Goal: Navigation & Orientation: Find specific page/section

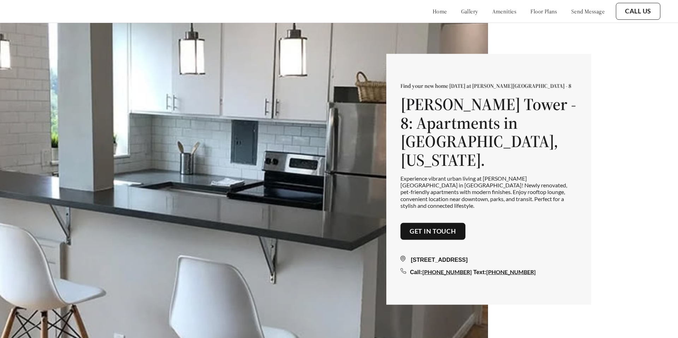
click at [461, 9] on link "gallery" at bounding box center [469, 11] width 17 height 7
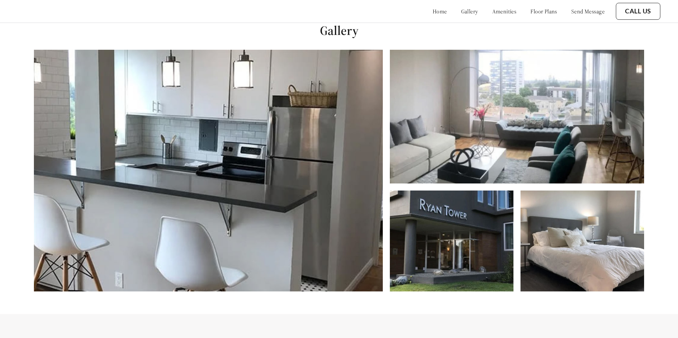
click at [432, 9] on link "home" at bounding box center [439, 11] width 14 height 7
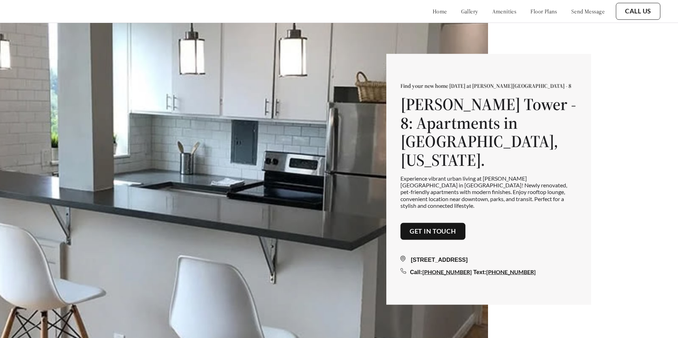
click at [461, 10] on link "gallery" at bounding box center [469, 11] width 17 height 7
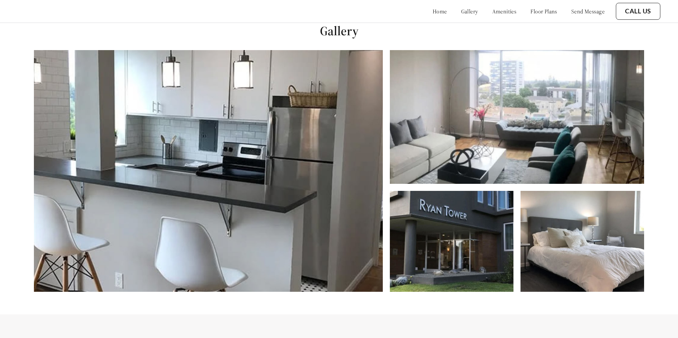
click at [492, 12] on link "amenities" at bounding box center [504, 11] width 24 height 7
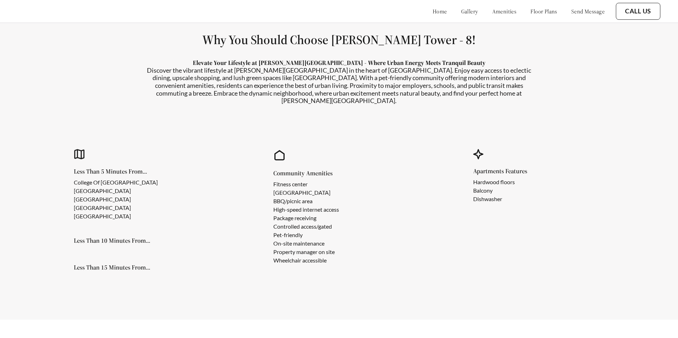
click at [539, 13] on link "floor plans" at bounding box center [543, 11] width 27 height 7
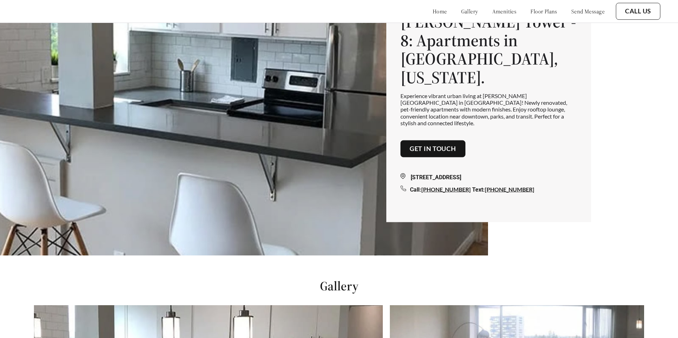
scroll to position [66, 0]
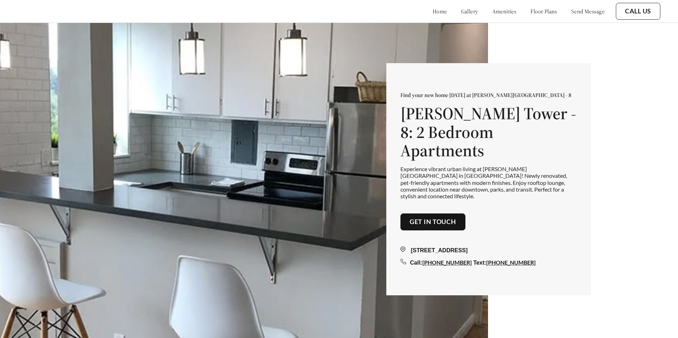
click at [530, 14] on link "floor plans" at bounding box center [543, 11] width 27 height 7
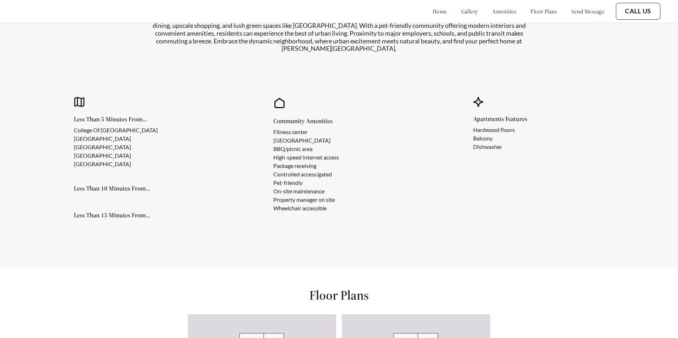
scroll to position [964, 0]
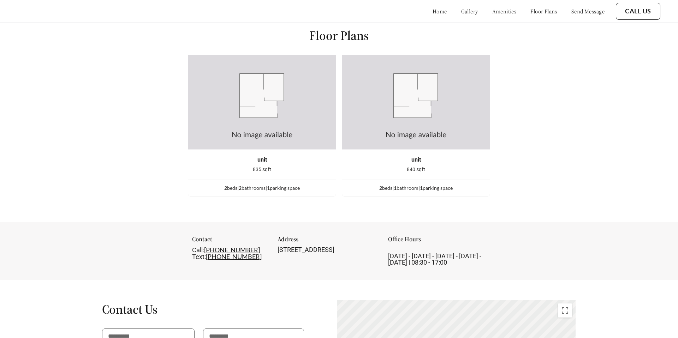
click at [573, 11] on link "send message" at bounding box center [587, 11] width 33 height 7
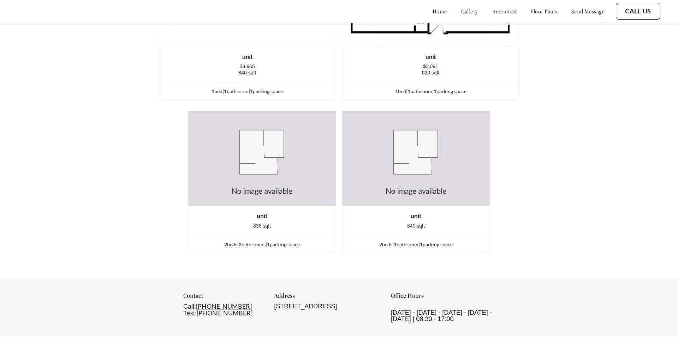
scroll to position [1293, 0]
